Goal: Navigation & Orientation: Find specific page/section

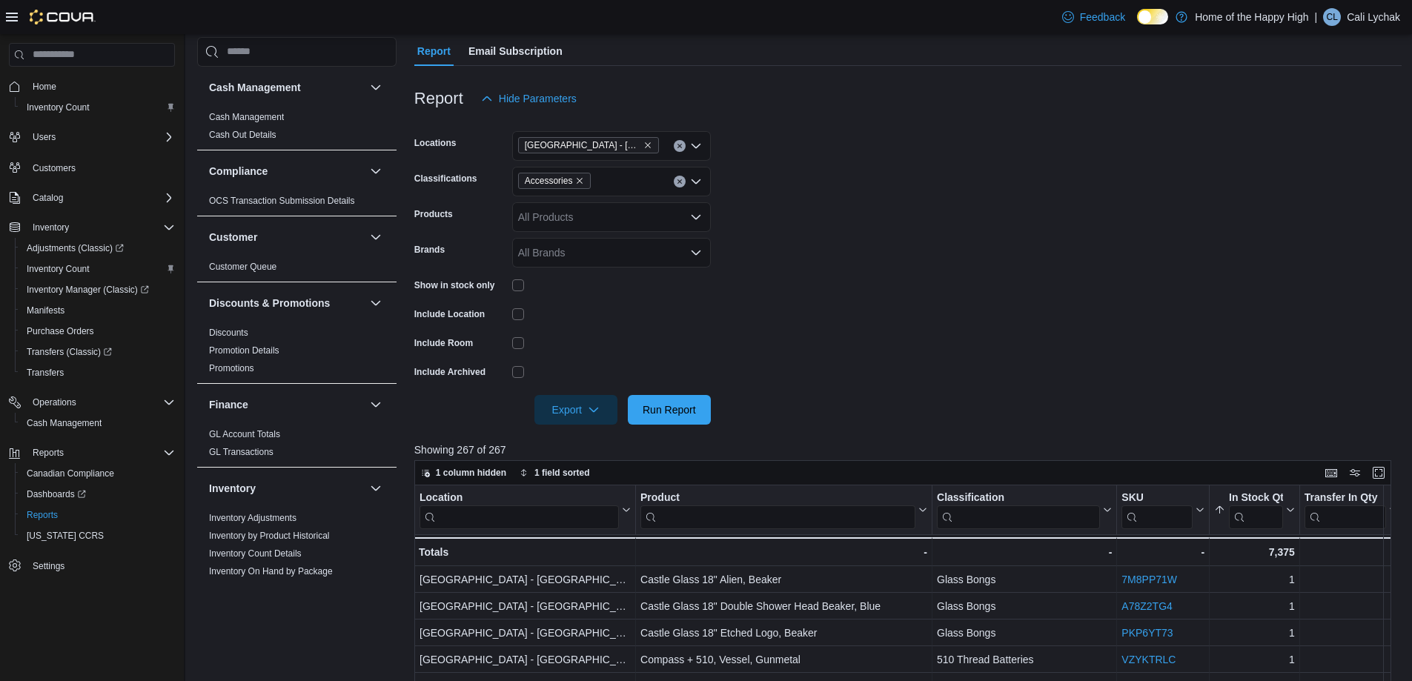
click at [4, 15] on div "Feedback Dark Mode Home of the Happy High | [PERSON_NAME] [PERSON_NAME]" at bounding box center [706, 17] width 1412 height 34
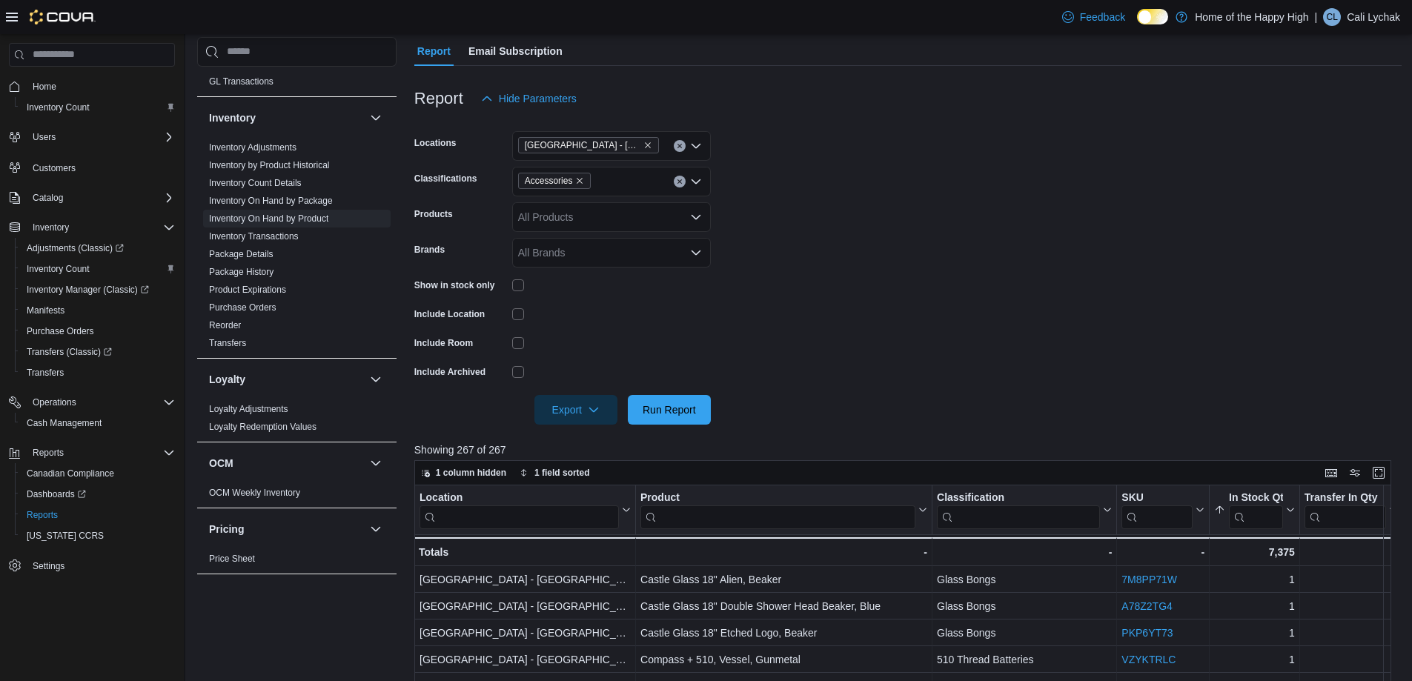
click at [14, 19] on icon at bounding box center [12, 17] width 12 height 12
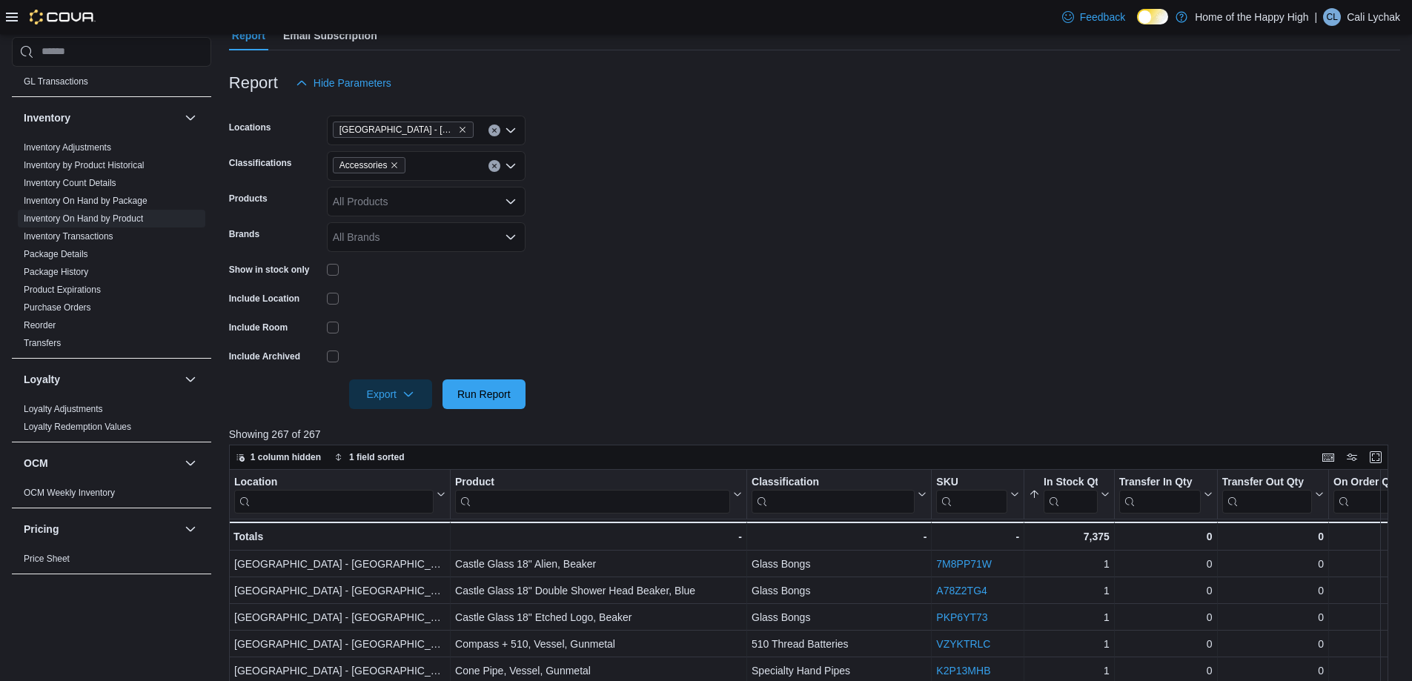
click at [53, 10] on img at bounding box center [63, 17] width 66 height 15
click at [10, 16] on icon at bounding box center [12, 17] width 12 height 12
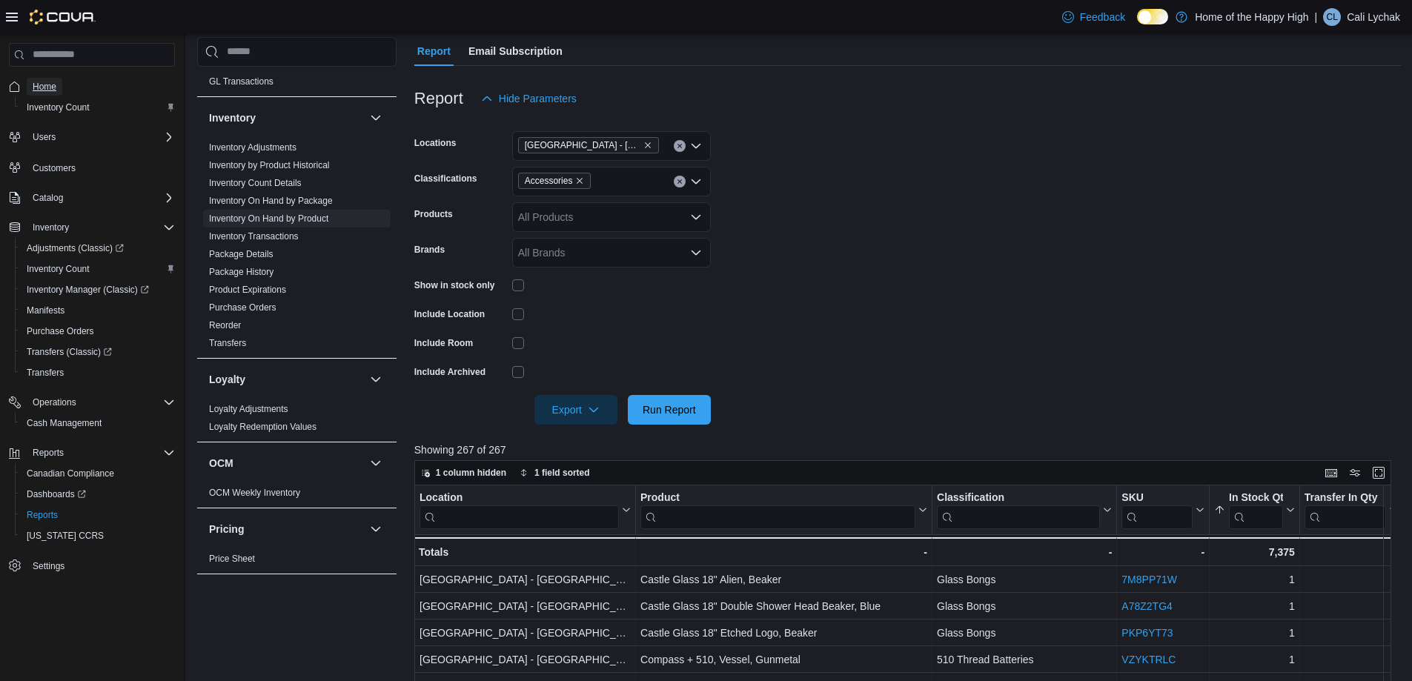
click at [51, 82] on span "Home" at bounding box center [45, 87] width 24 height 12
